Goal: Contribute content: Add original content to the website for others to see

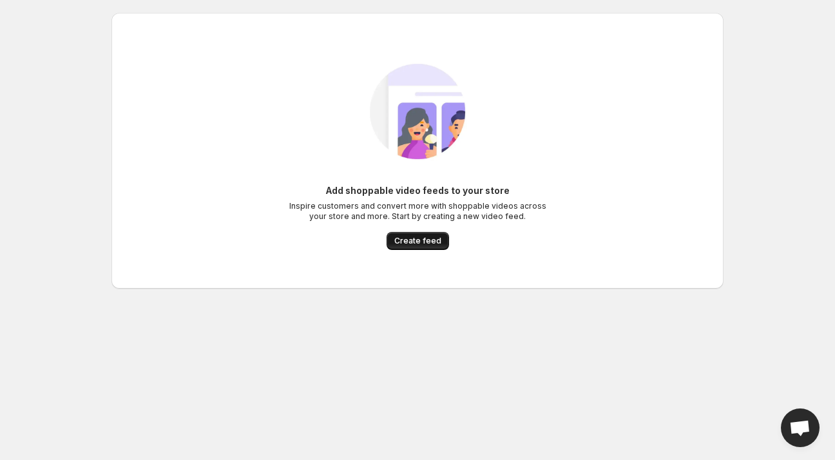
click at [410, 241] on span "Create feed" at bounding box center [417, 241] width 47 height 10
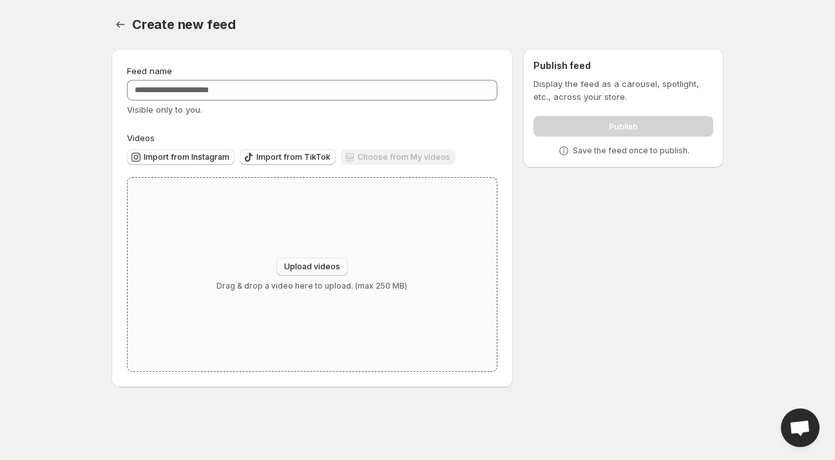
click at [334, 271] on span "Upload videos" at bounding box center [312, 266] width 56 height 10
click at [316, 263] on span "Upload videos" at bounding box center [312, 266] width 56 height 10
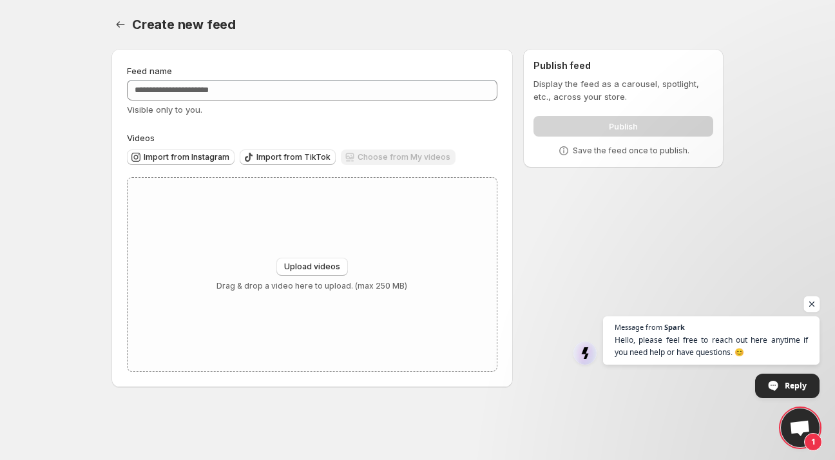
click at [812, 301] on span "Open chat" at bounding box center [812, 304] width 16 height 16
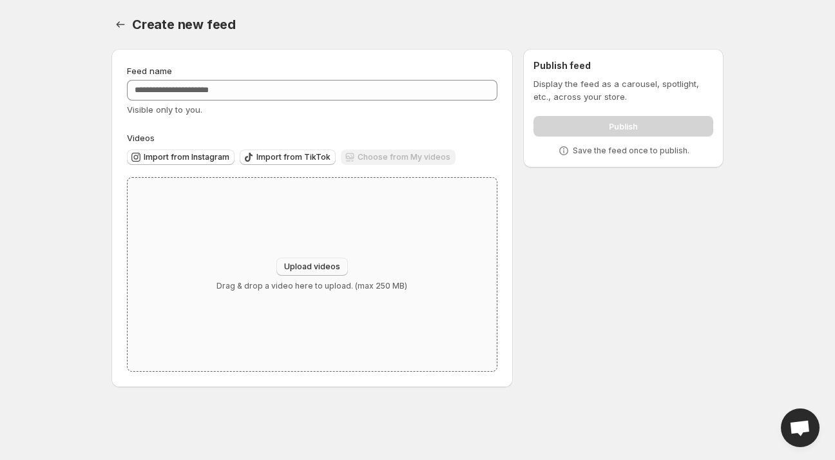
click at [317, 267] on span "Upload videos" at bounding box center [312, 266] width 56 height 10
type input "**********"
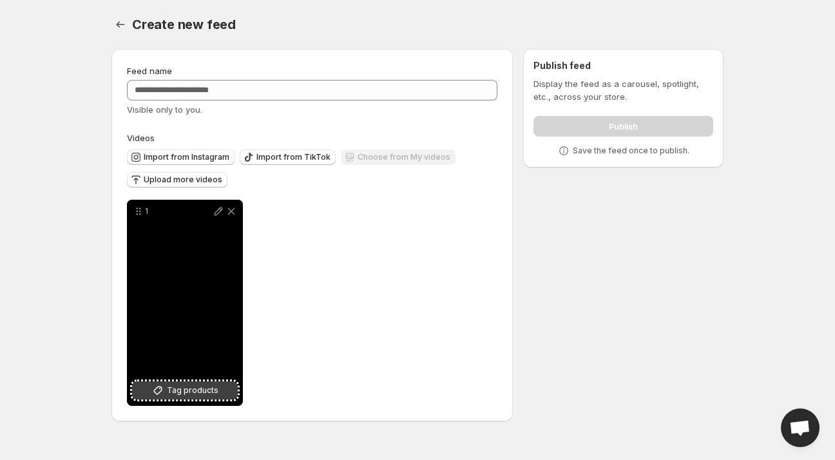
click at [175, 395] on span "Tag products" at bounding box center [193, 390] width 52 height 13
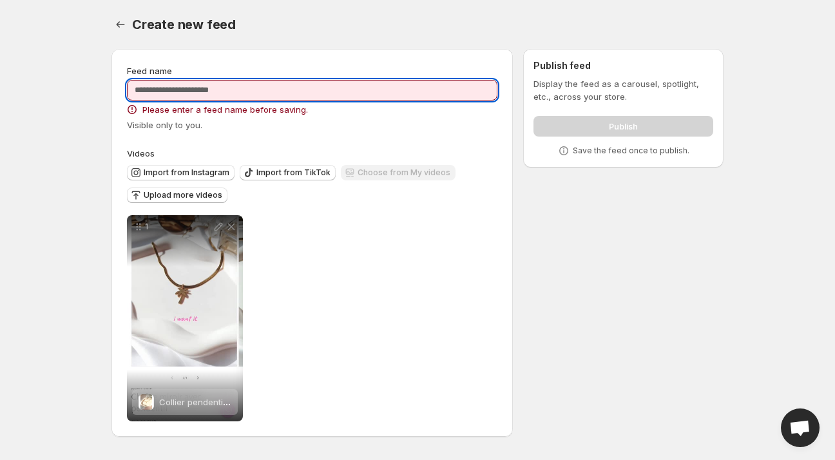
click at [270, 86] on input "Feed name" at bounding box center [312, 90] width 370 height 21
type input "*"
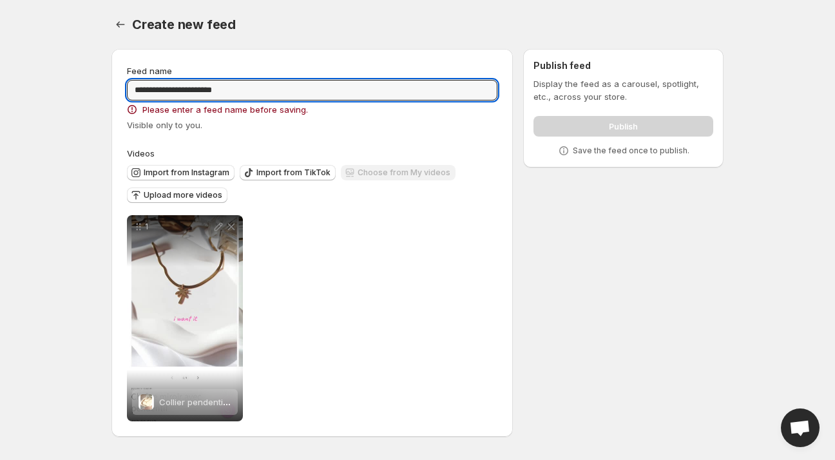
type input "**********"
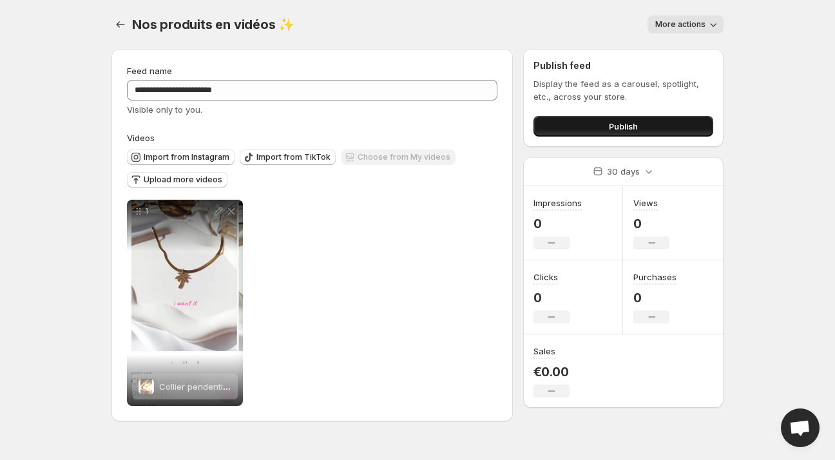
click at [621, 124] on span "Publish" at bounding box center [623, 126] width 29 height 13
click at [701, 29] on span "More actions" at bounding box center [680, 24] width 50 height 10
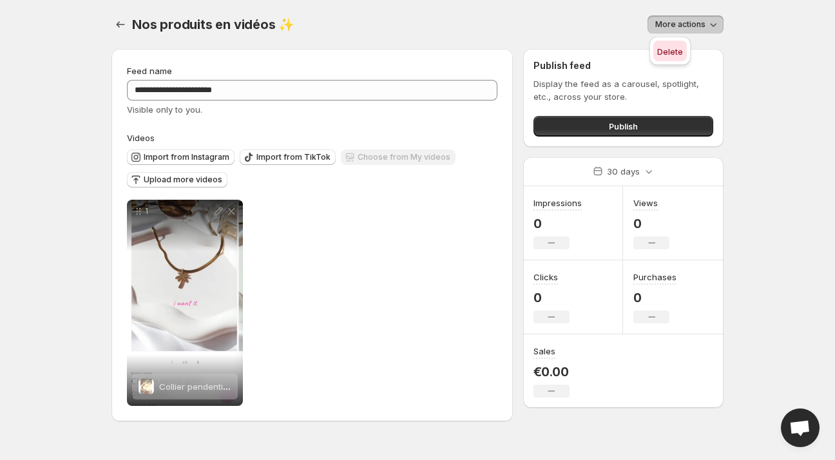
click at [669, 45] on span "Delete" at bounding box center [670, 51] width 26 height 13
